Goal: Contribute content: Add original content to the website for others to see

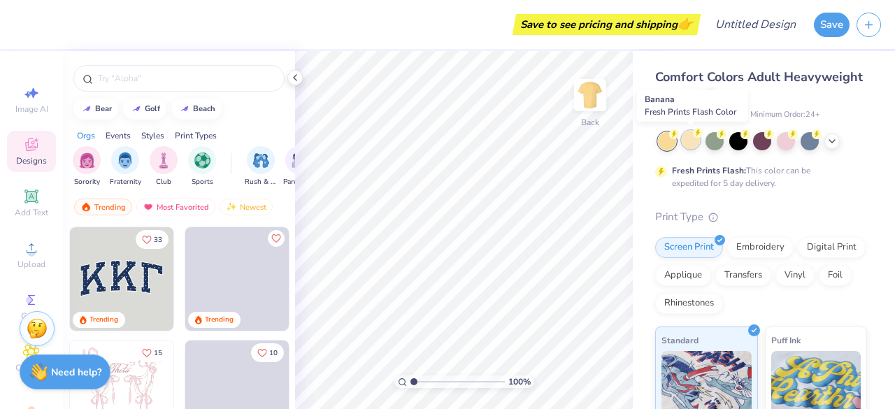
click at [682, 144] on div at bounding box center [691, 140] width 18 height 18
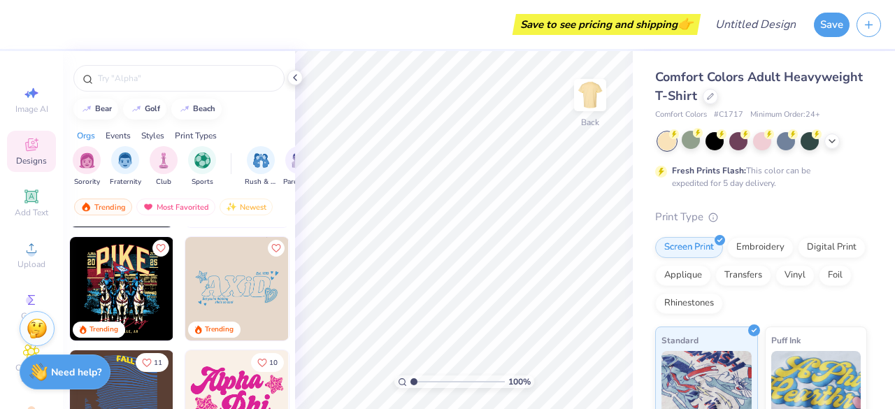
scroll to position [2255, 0]
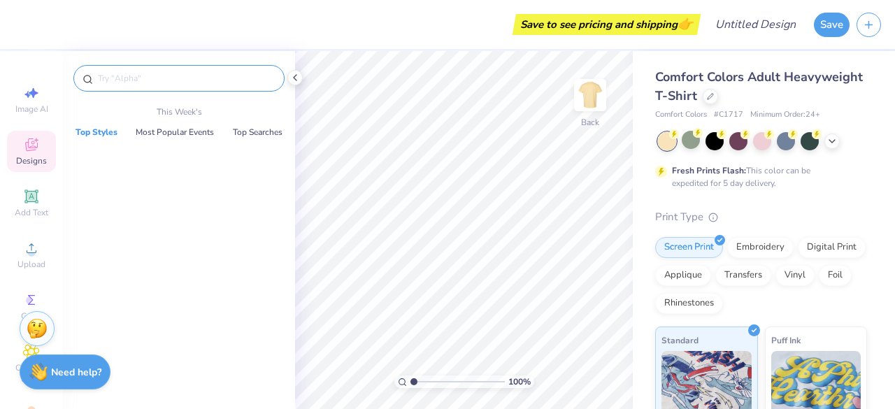
click at [165, 78] on input "text" at bounding box center [185, 78] width 179 height 14
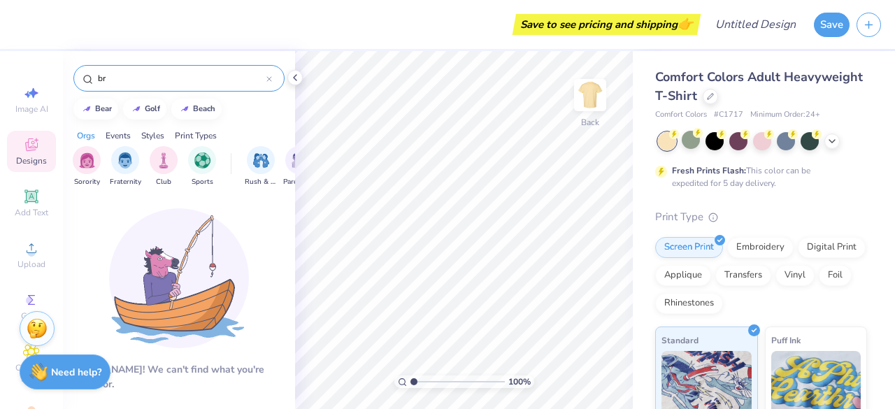
type input "b"
type input "e"
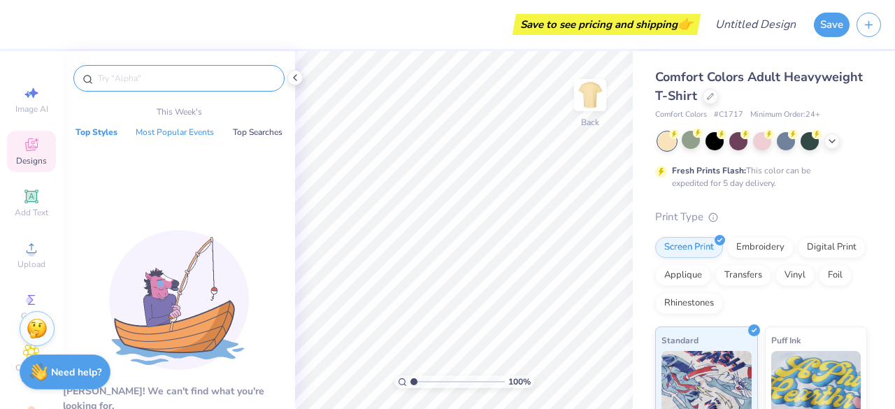
click at [162, 138] on button "Most Popular Events" at bounding box center [174, 132] width 87 height 14
click at [261, 131] on button "Top Searches" at bounding box center [258, 132] width 58 height 14
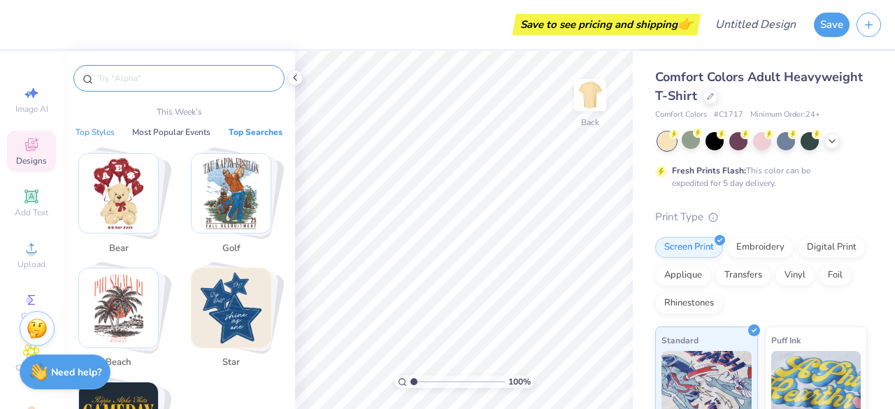
click at [89, 125] on button "Top Styles" at bounding box center [95, 132] width 48 height 14
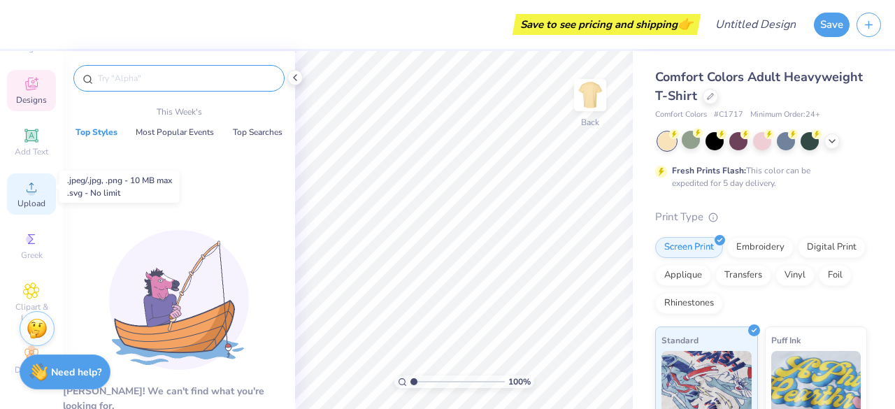
scroll to position [0, 0]
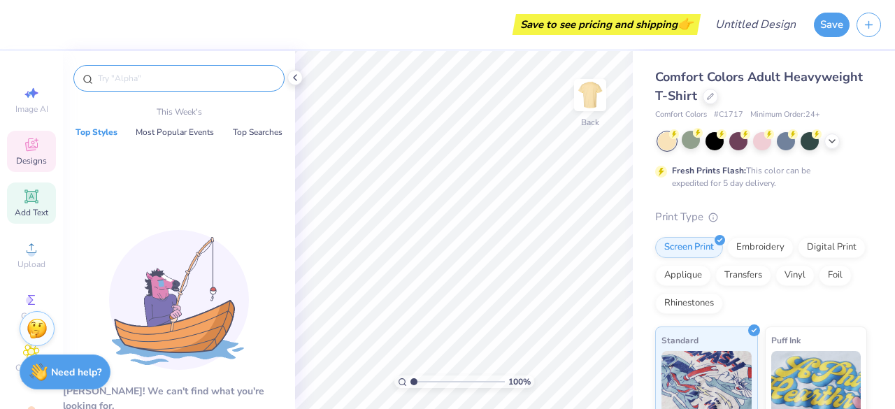
click at [20, 208] on span "Add Text" at bounding box center [32, 212] width 34 height 11
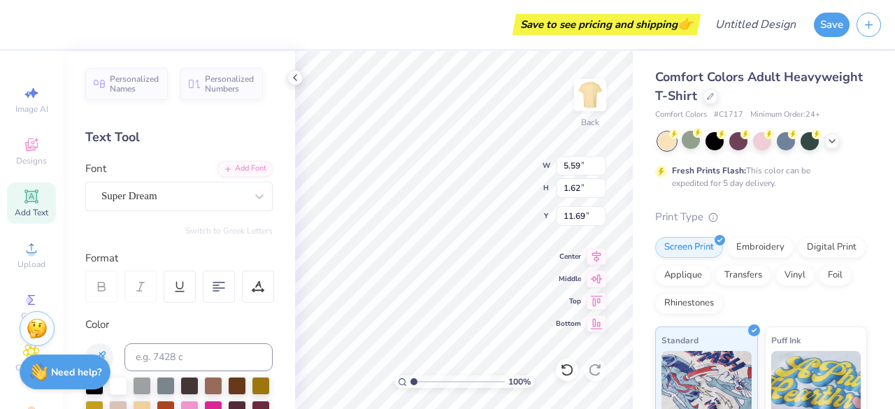
scroll to position [11, 3]
